Goal: Information Seeking & Learning: Learn about a topic

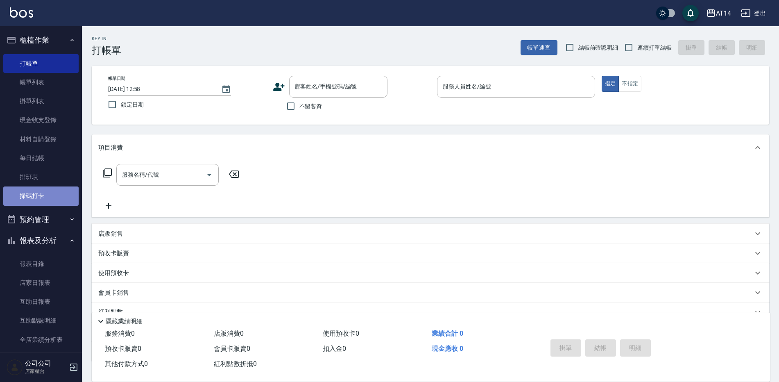
click at [54, 196] on link "掃碼打卡" at bounding box center [40, 195] width 75 height 19
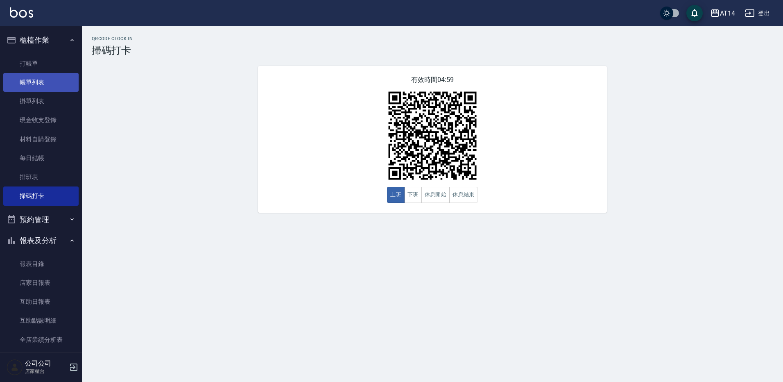
click at [41, 86] on link "帳單列表" at bounding box center [40, 82] width 75 height 19
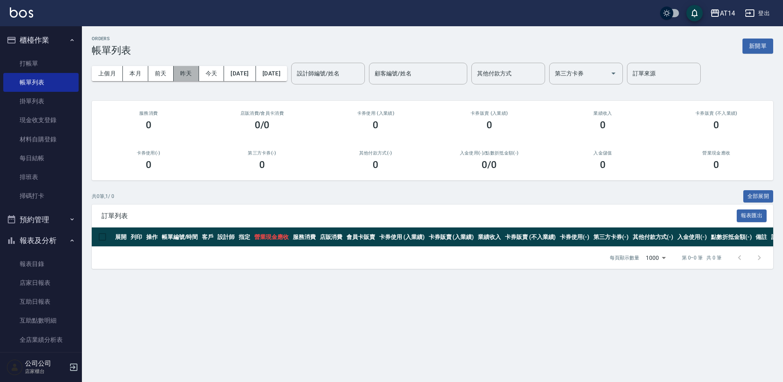
click at [188, 78] on button "昨天" at bounding box center [186, 73] width 25 height 15
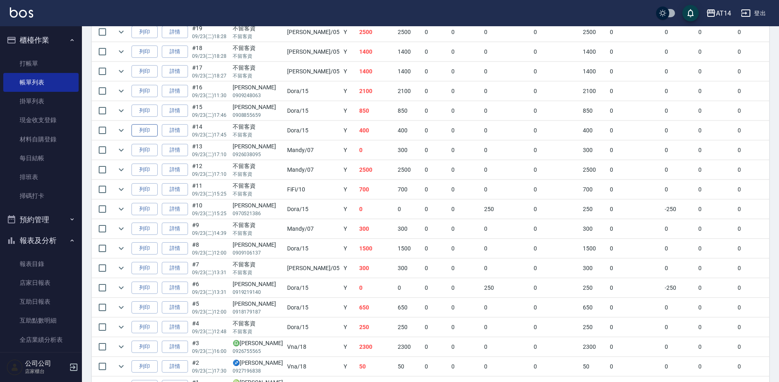
scroll to position [369, 0]
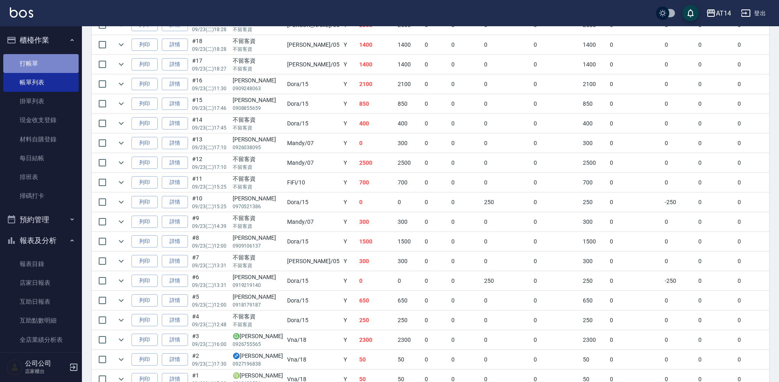
click at [50, 62] on link "打帳單" at bounding box center [40, 63] width 75 height 19
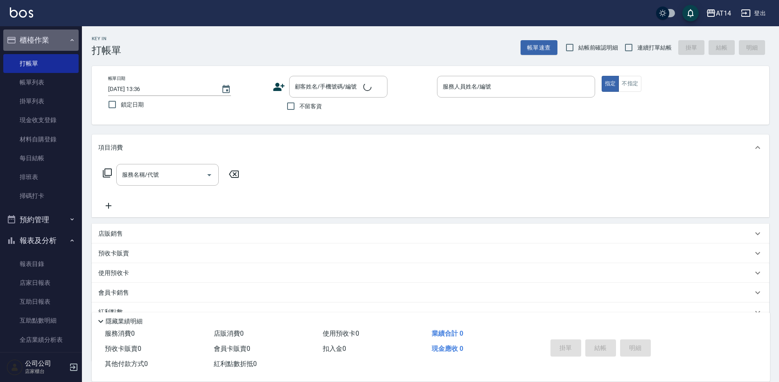
click at [57, 36] on button "櫃檯作業" at bounding box center [40, 39] width 75 height 21
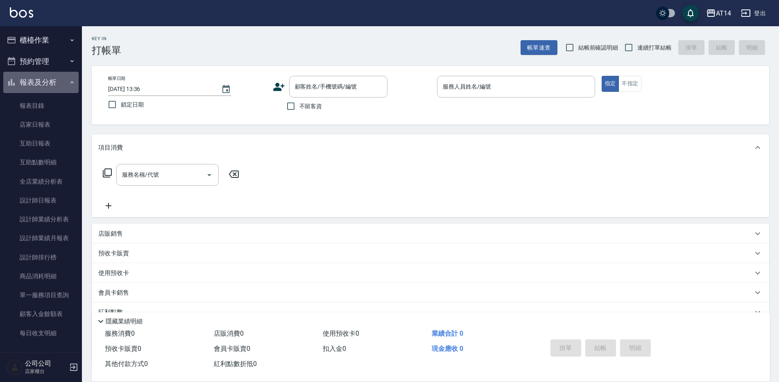
click at [55, 73] on button "報表及分析" at bounding box center [40, 82] width 75 height 21
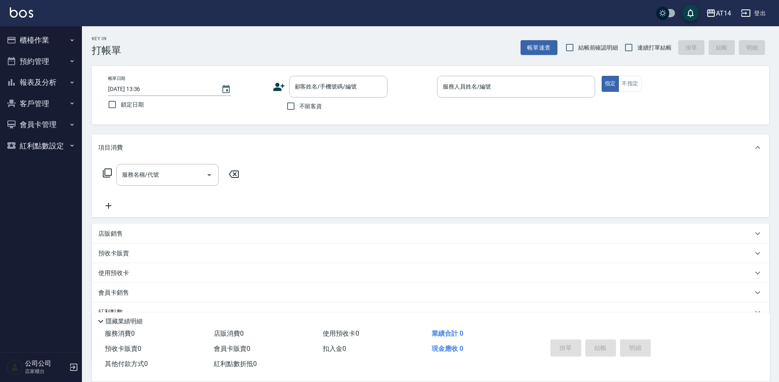
click at [63, 38] on button "櫃檯作業" at bounding box center [40, 39] width 75 height 21
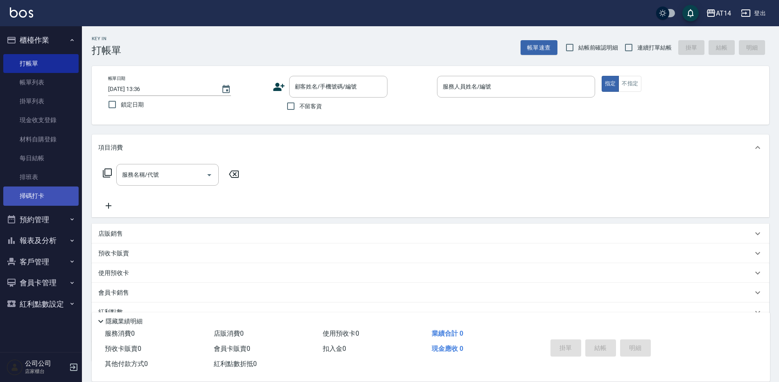
click at [50, 197] on link "掃碼打卡" at bounding box center [40, 195] width 75 height 19
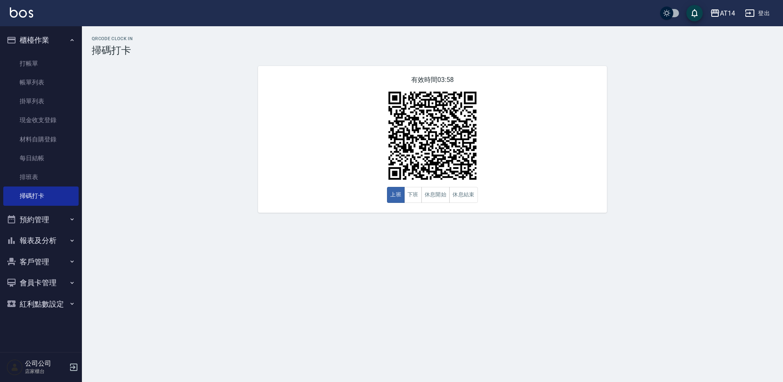
click at [47, 223] on button "預約管理" at bounding box center [40, 219] width 75 height 21
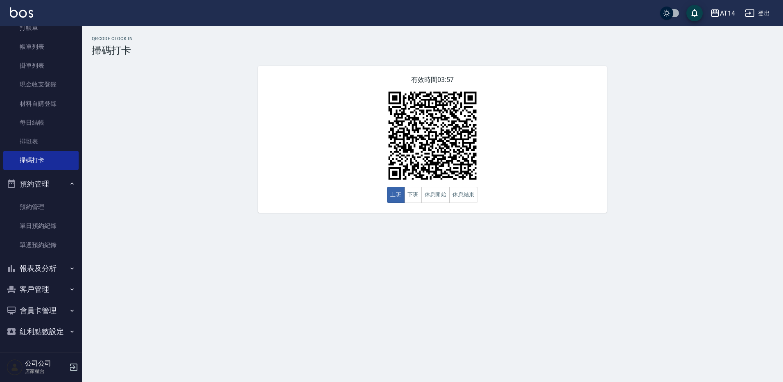
click at [54, 269] on button "報表及分析" at bounding box center [40, 268] width 75 height 21
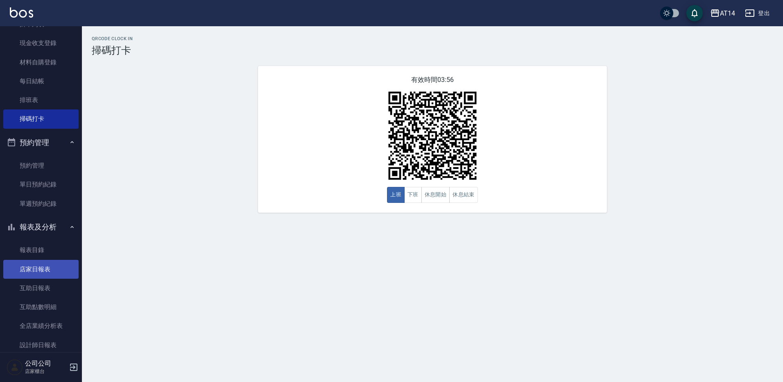
scroll to position [199, 0]
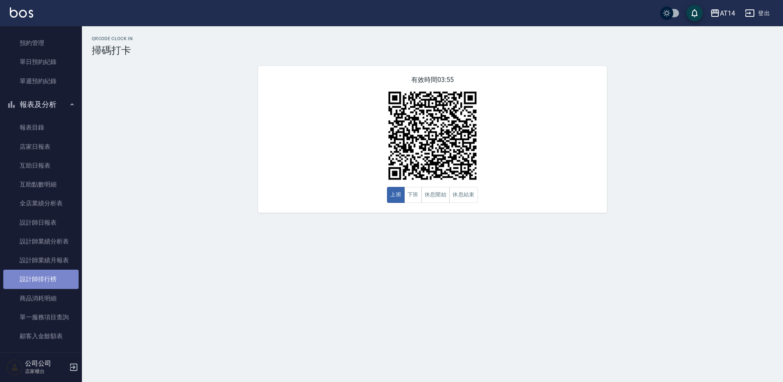
click at [54, 276] on link "設計師排行榜" at bounding box center [40, 279] width 75 height 19
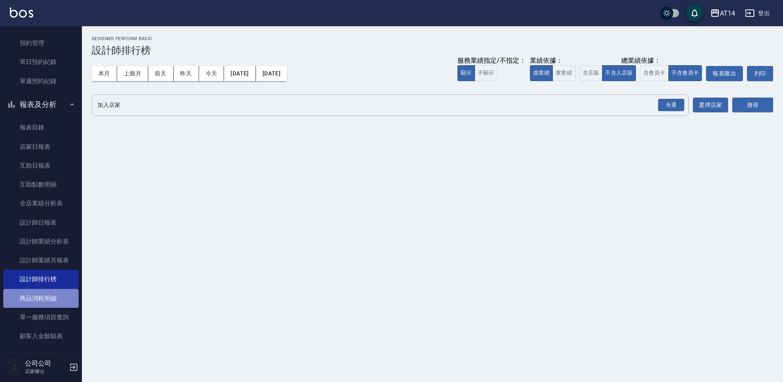
click at [52, 290] on link "商品消耗明細" at bounding box center [40, 298] width 75 height 19
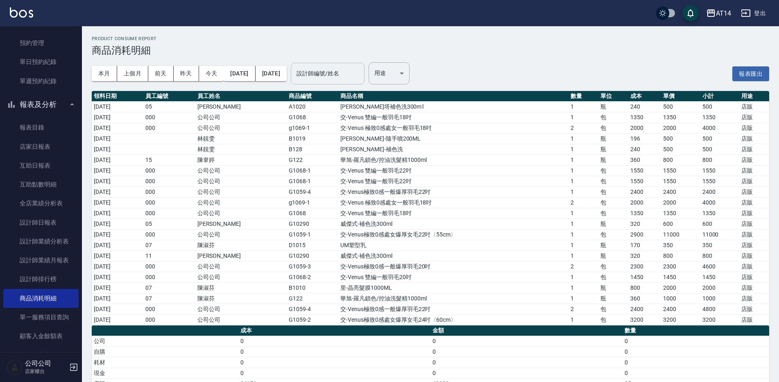
click at [365, 65] on div "設計師編號/姓名" at bounding box center [328, 74] width 74 height 22
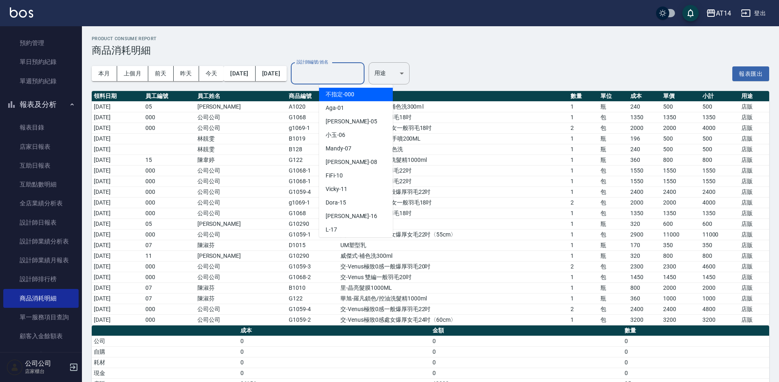
click at [363, 96] on div "不指定 -000" at bounding box center [356, 95] width 74 height 14
type input "不指定-000"
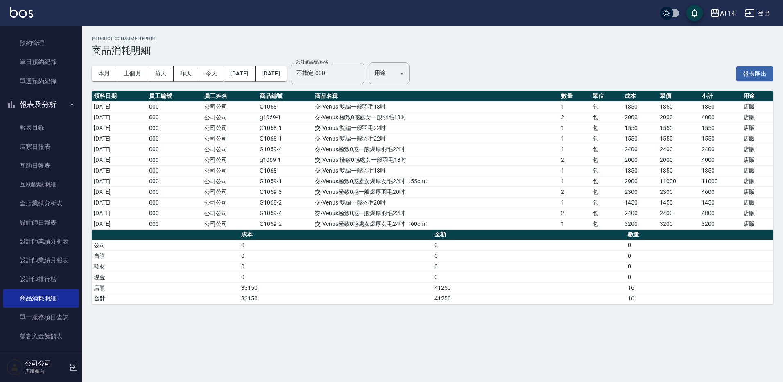
click at [704, 136] on td "1550" at bounding box center [721, 138] width 42 height 11
drag, startPoint x: 703, startPoint y: 138, endPoint x: 715, endPoint y: 138, distance: 11.9
click at [715, 138] on td "1550" at bounding box center [721, 138] width 42 height 11
click at [708, 159] on td "4000" at bounding box center [721, 159] width 42 height 11
drag, startPoint x: 705, startPoint y: 169, endPoint x: 721, endPoint y: 170, distance: 15.6
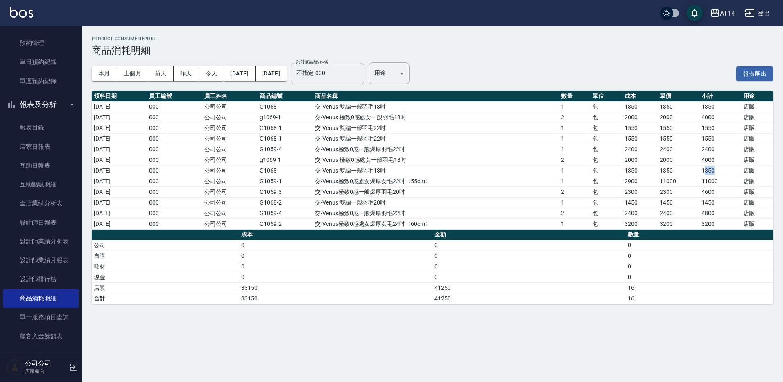
click at [721, 170] on td "1350" at bounding box center [721, 170] width 42 height 11
drag, startPoint x: 705, startPoint y: 180, endPoint x: 722, endPoint y: 180, distance: 16.8
click at [722, 180] on td "11000" at bounding box center [721, 181] width 42 height 11
click at [438, 181] on td "交-Venus極致0感處女爆厚女毛22吋〈55cm〉" at bounding box center [436, 181] width 246 height 11
click at [639, 194] on td "2300" at bounding box center [640, 191] width 35 height 11
